Goal: Transaction & Acquisition: Purchase product/service

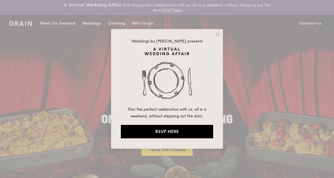
click at [220, 31] on div "Weddings by Grain presents Plan the perfect celebration with us, all in a weeke…" at bounding box center [167, 89] width 112 height 120
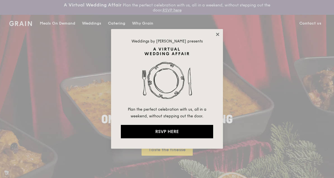
click at [218, 36] on icon at bounding box center [217, 34] width 5 height 5
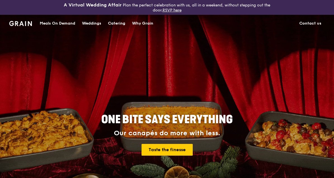
click at [117, 20] on div "Catering" at bounding box center [116, 23] width 17 height 17
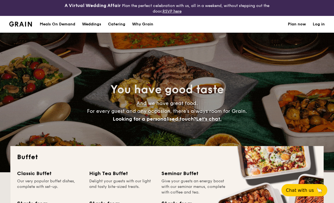
select select
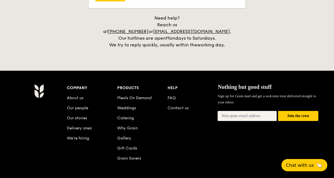
scroll to position [1091, 0]
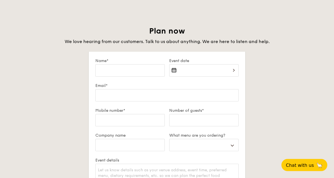
click at [230, 68] on div at bounding box center [203, 74] width 69 height 19
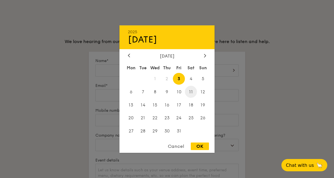
click at [192, 98] on span "11" at bounding box center [191, 92] width 12 height 12
click at [206, 150] on div "OK" at bounding box center [200, 147] width 18 height 8
type input "[DATE]"
select select
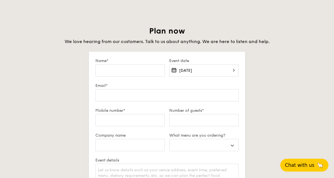
click at [311, 168] on span "Chat with us" at bounding box center [299, 165] width 29 height 6
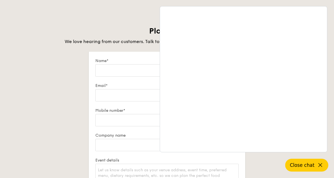
scroll to position [961, 0]
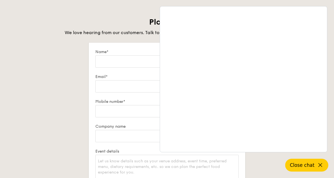
click at [37, 78] on div "Plan now We love hearing from our customers. Talk to us about anything. We are …" at bounding box center [166, 146] width 313 height 259
click at [310, 168] on span "Close chat" at bounding box center [302, 165] width 25 height 6
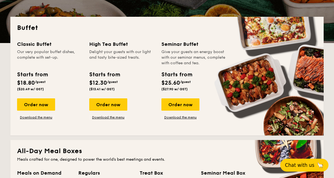
scroll to position [0, 0]
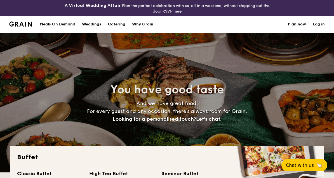
select select
click at [19, 24] on img at bounding box center [20, 24] width 23 height 5
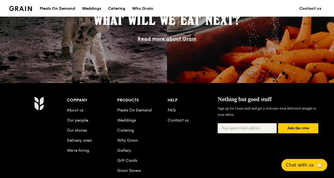
scroll to position [555, 0]
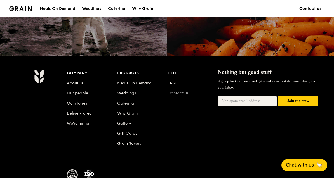
click at [174, 93] on link "Contact us" at bounding box center [177, 93] width 21 height 5
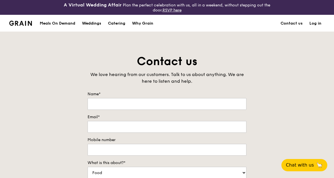
click at [60, 27] on div "Meals On Demand" at bounding box center [57, 23] width 35 height 17
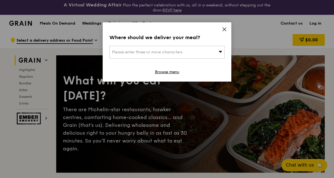
click at [224, 29] on icon at bounding box center [223, 29] width 3 height 3
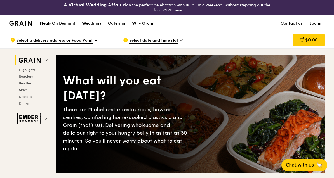
click at [165, 42] on span "Select date and time slot" at bounding box center [153, 41] width 49 height 6
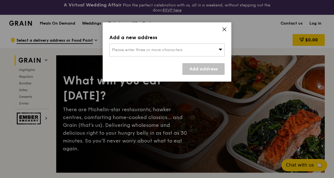
click at [182, 49] on span "Please enter three or more characters" at bounding box center [147, 50] width 70 height 5
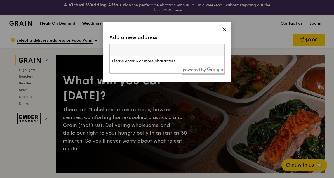
click at [264, 35] on div "$0.00" at bounding box center [279, 40] width 90 height 17
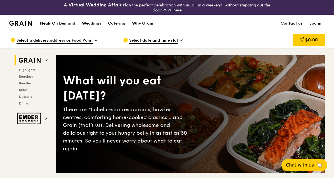
click at [146, 24] on div "Why Grain" at bounding box center [142, 23] width 21 height 17
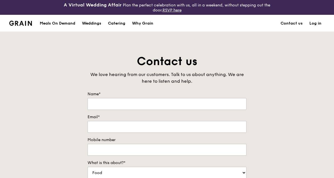
click at [90, 28] on div "Weddings" at bounding box center [91, 23] width 19 height 17
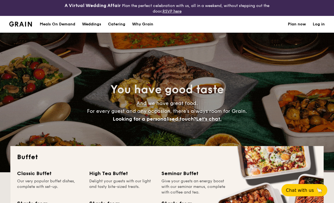
select select
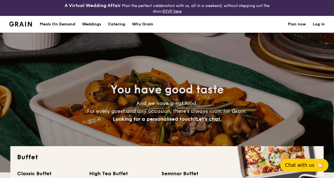
click at [307, 163] on span "Chat with us" at bounding box center [299, 165] width 29 height 6
